Goal: Task Accomplishment & Management: Manage account settings

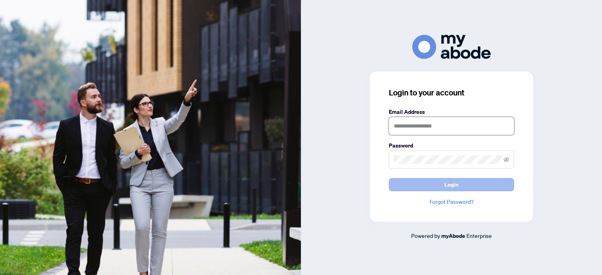
type input "**********"
click at [443, 183] on button "Login" at bounding box center [451, 184] width 125 height 13
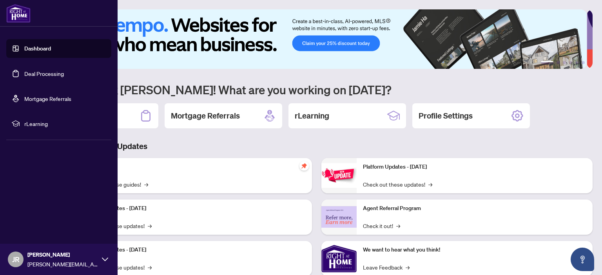
click at [24, 73] on link "Deal Processing" at bounding box center [44, 73] width 40 height 7
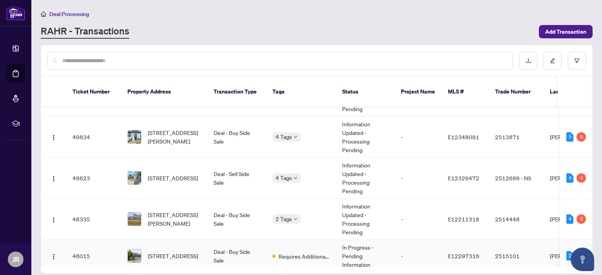
scroll to position [170, 0]
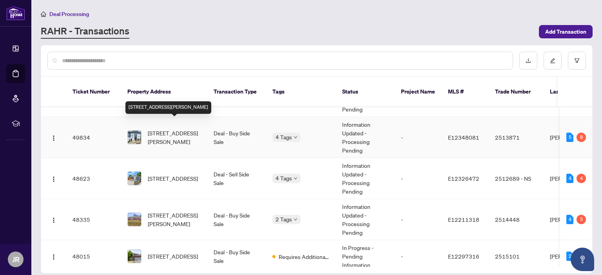
click at [185, 130] on span "[STREET_ADDRESS][PERSON_NAME]" at bounding box center [174, 137] width 53 height 17
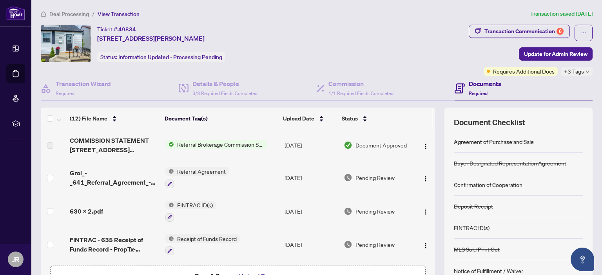
click at [206, 144] on span "Referral Brokerage Commission Statement" at bounding box center [220, 144] width 93 height 9
click at [197, 170] on span "Referral Brokerage Commission Statement" at bounding box center [218, 170] width 110 height 9
click at [103, 140] on span "COMMISSION STATEMENT [STREET_ADDRESS][PERSON_NAME]pdf" at bounding box center [114, 145] width 89 height 19
click at [183, 143] on span "Referral Brokerage Commission Statement" at bounding box center [220, 144] width 93 height 9
click at [422, 143] on img "button" at bounding box center [425, 146] width 6 height 6
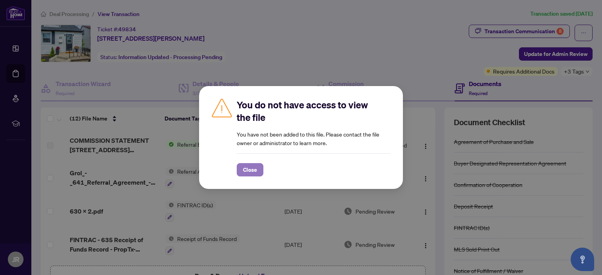
click at [244, 171] on span "Close" at bounding box center [250, 170] width 14 height 13
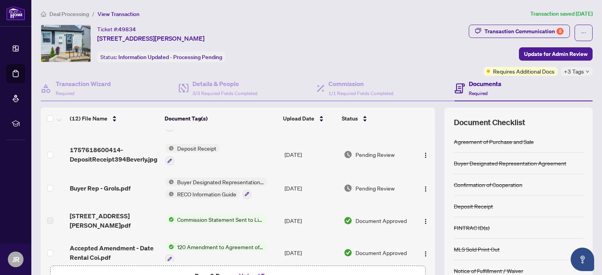
scroll to position [124, 0]
click at [218, 215] on span "Commission Statement Sent to Listing Brokerage" at bounding box center [220, 219] width 93 height 9
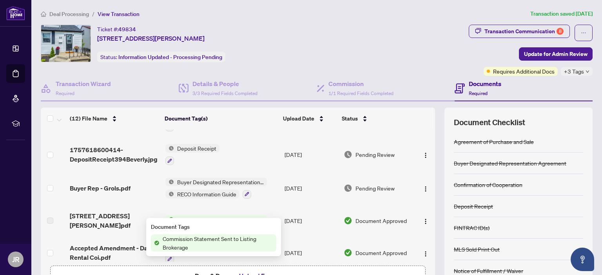
click at [184, 240] on span "Commission Statement Sent to Listing Brokerage" at bounding box center [217, 243] width 117 height 17
click at [114, 244] on span "Accepted Amendment - Date Rental Coi.pdf" at bounding box center [114, 253] width 89 height 19
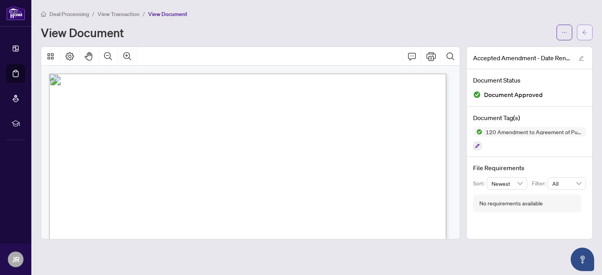
click at [586, 34] on button "button" at bounding box center [585, 33] width 16 height 16
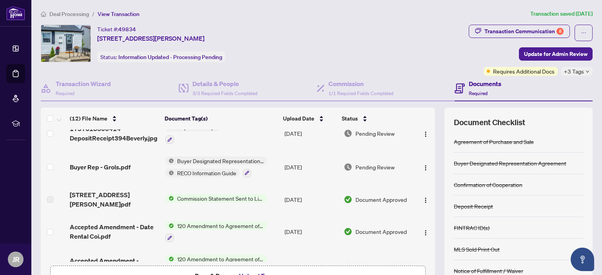
scroll to position [144, 0]
click at [190, 223] on span "120 Amendment to Agreement of Purchase and Sale" at bounding box center [220, 227] width 93 height 9
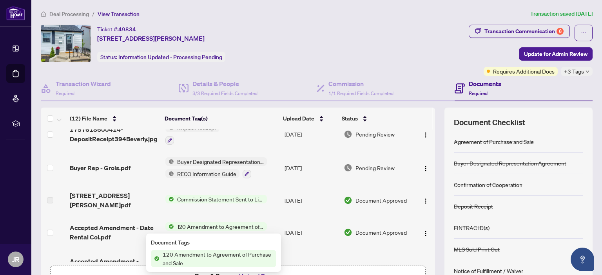
click at [200, 196] on span "Commission Statement Sent to Listing Brokerage" at bounding box center [220, 199] width 93 height 9
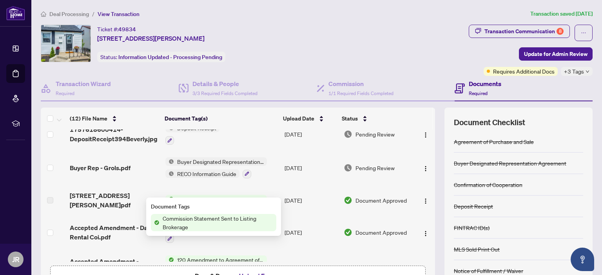
click at [179, 227] on span "Commission Statement Sent to Listing Brokerage" at bounding box center [217, 222] width 117 height 17
click at [179, 222] on span "Commission Statement Sent to Listing Brokerage" at bounding box center [217, 222] width 117 height 17
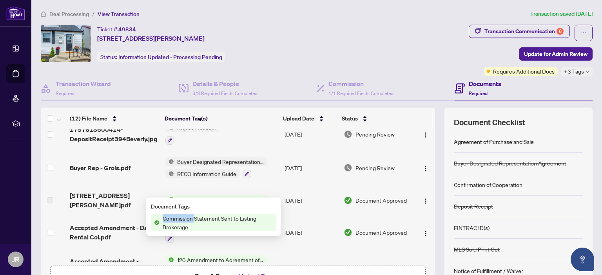
click at [179, 222] on span "Commission Statement Sent to Listing Brokerage" at bounding box center [217, 222] width 117 height 17
click at [116, 192] on span "[STREET_ADDRESS][PERSON_NAME]pdf" at bounding box center [114, 200] width 89 height 19
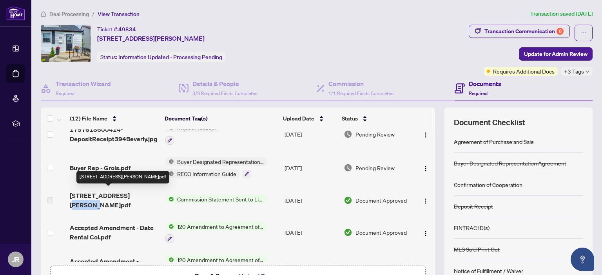
click at [116, 193] on span "[STREET_ADDRESS][PERSON_NAME]pdf" at bounding box center [114, 200] width 89 height 19
click at [116, 192] on span "[STREET_ADDRESS][PERSON_NAME]pdf" at bounding box center [114, 200] width 89 height 19
